Goal: Information Seeking & Learning: Learn about a topic

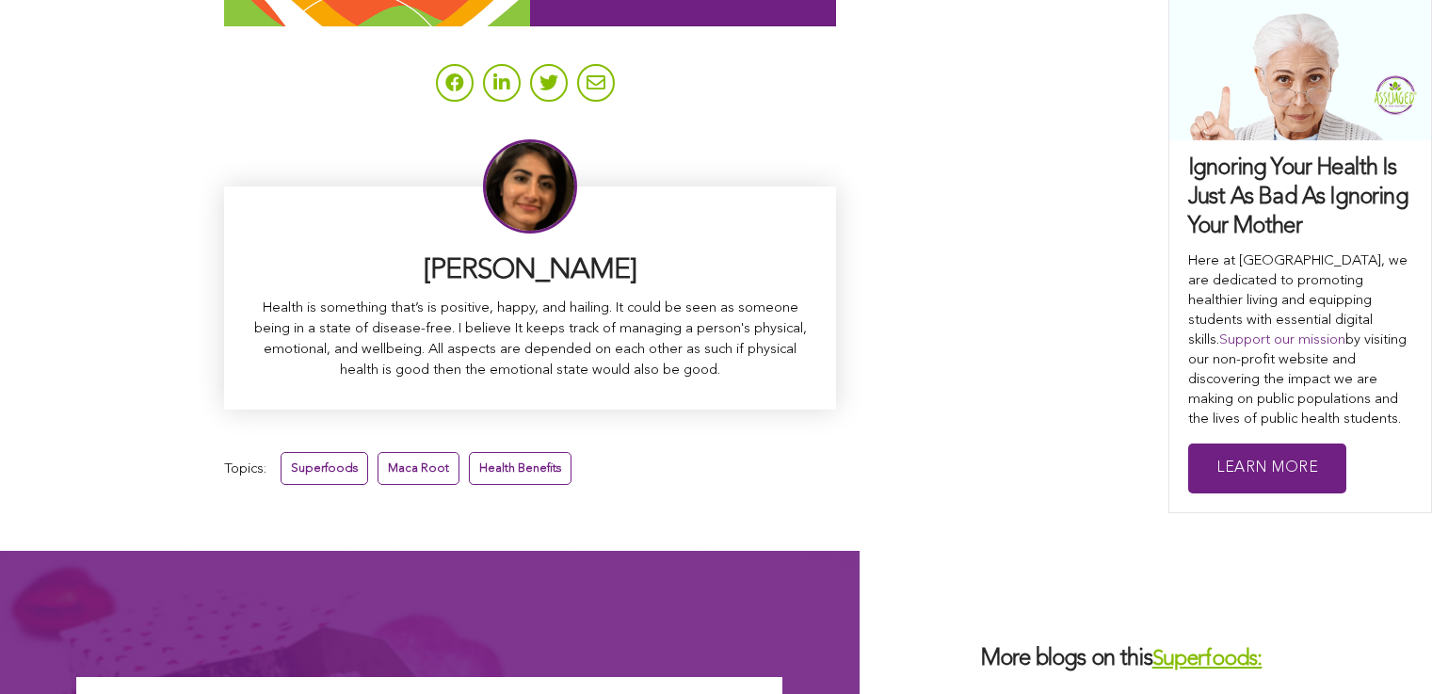
scroll to position [12325, 0]
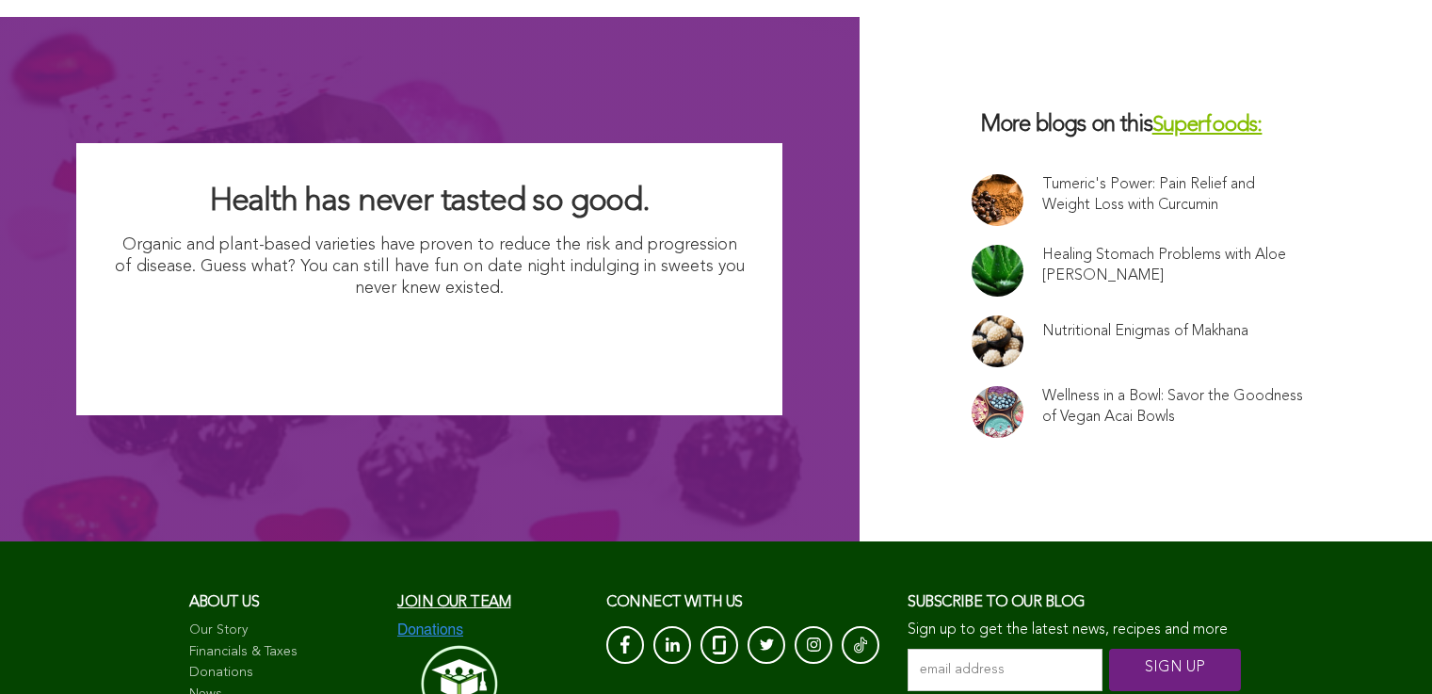
click at [972, 386] on link at bounding box center [998, 412] width 52 height 52
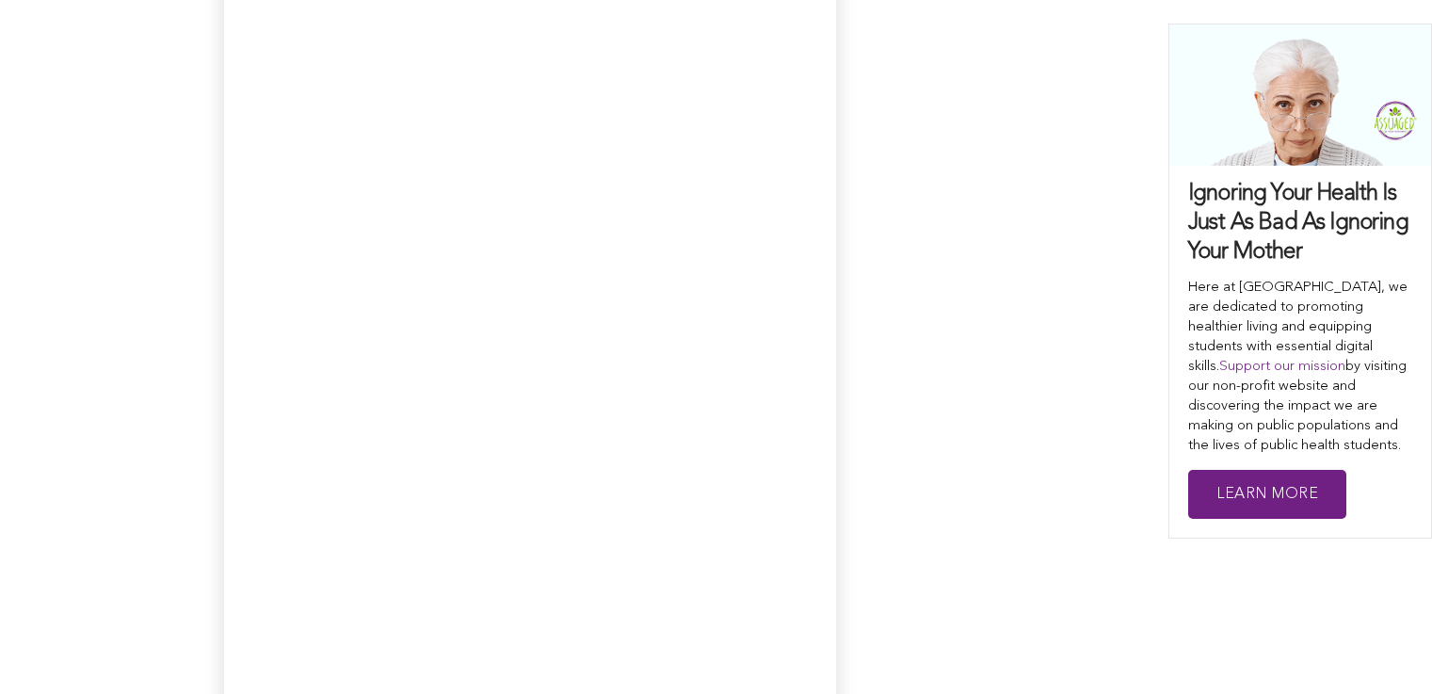
scroll to position [12250, 0]
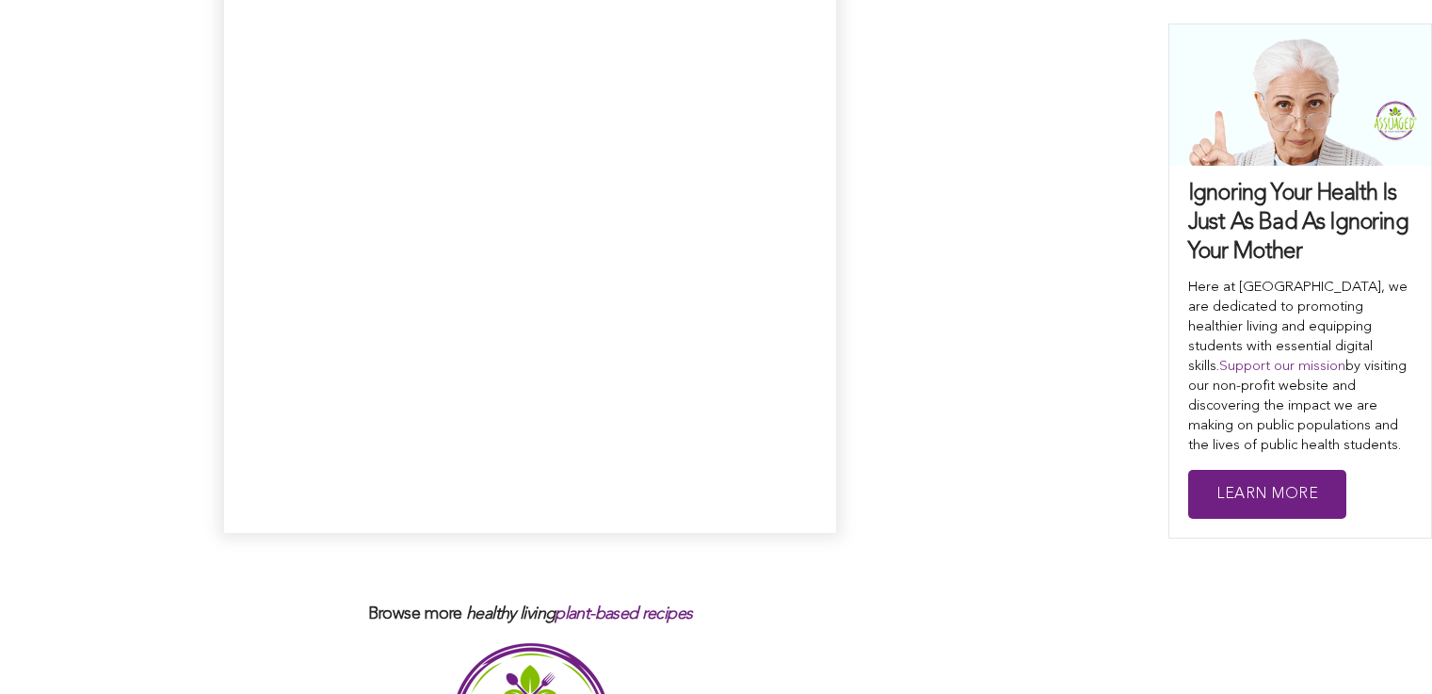
click at [642, 606] on icon "recipes" at bounding box center [667, 614] width 51 height 17
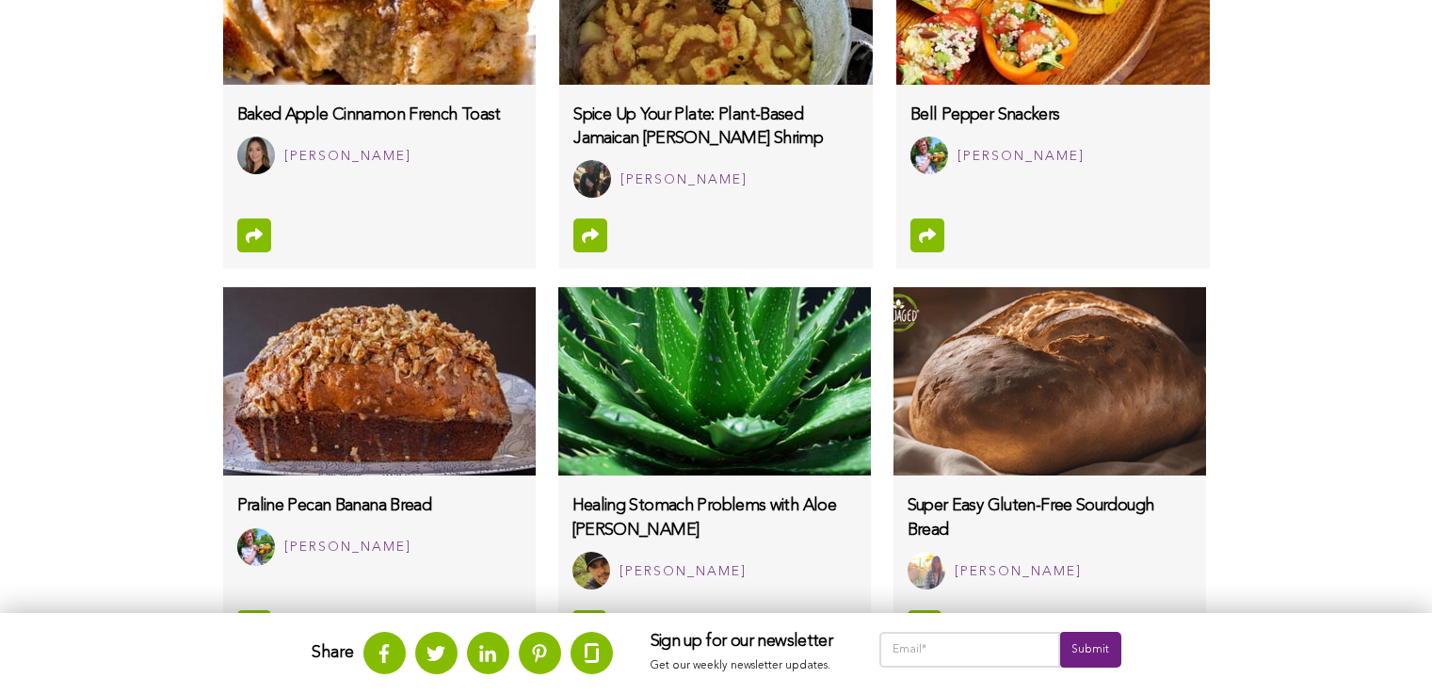
scroll to position [1668, 0]
